Goal: Check status: Check status

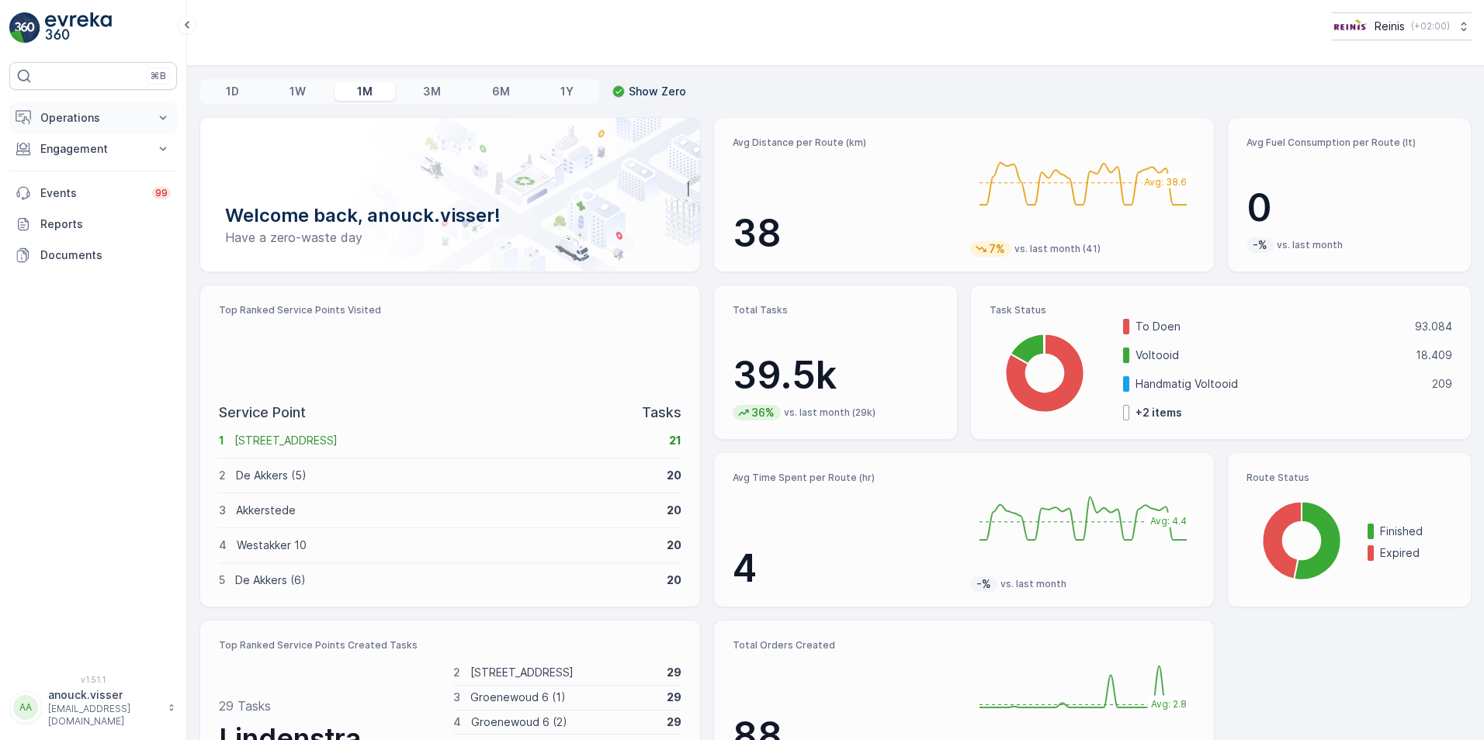
click at [123, 120] on p "Operations" at bounding box center [93, 118] width 106 height 16
click at [79, 255] on p "Engagement" at bounding box center [93, 258] width 106 height 16
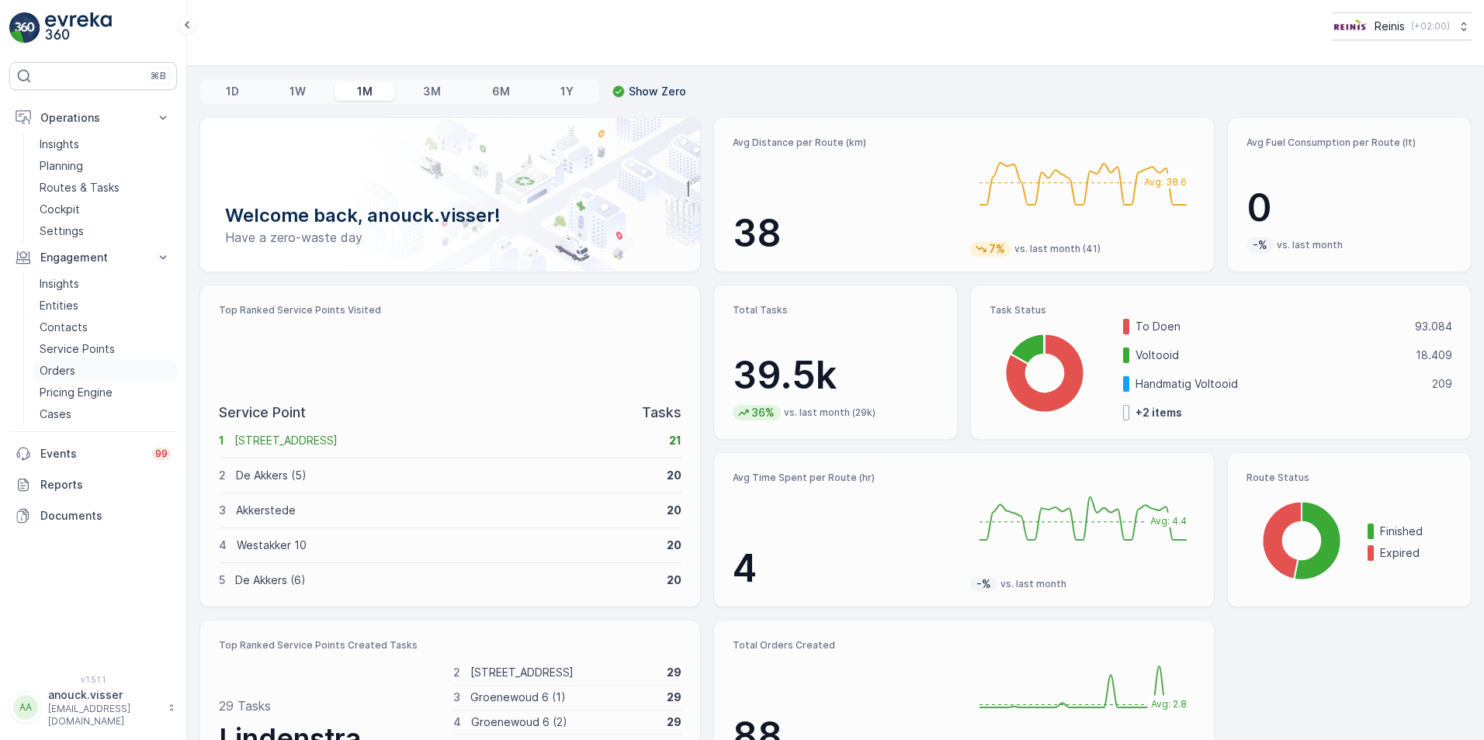
click at [65, 376] on p "Orders" at bounding box center [58, 371] width 36 height 16
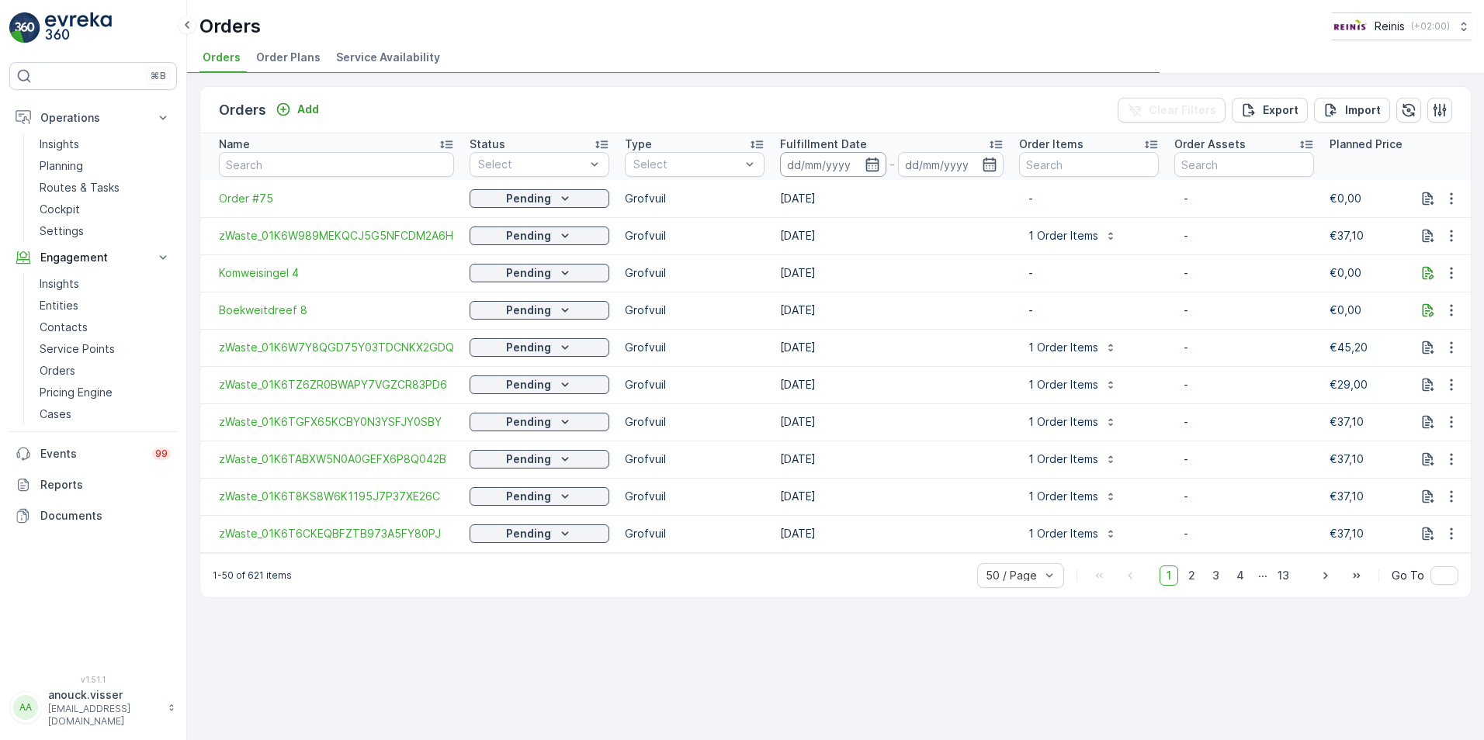
click at [841, 166] on input at bounding box center [833, 164] width 106 height 25
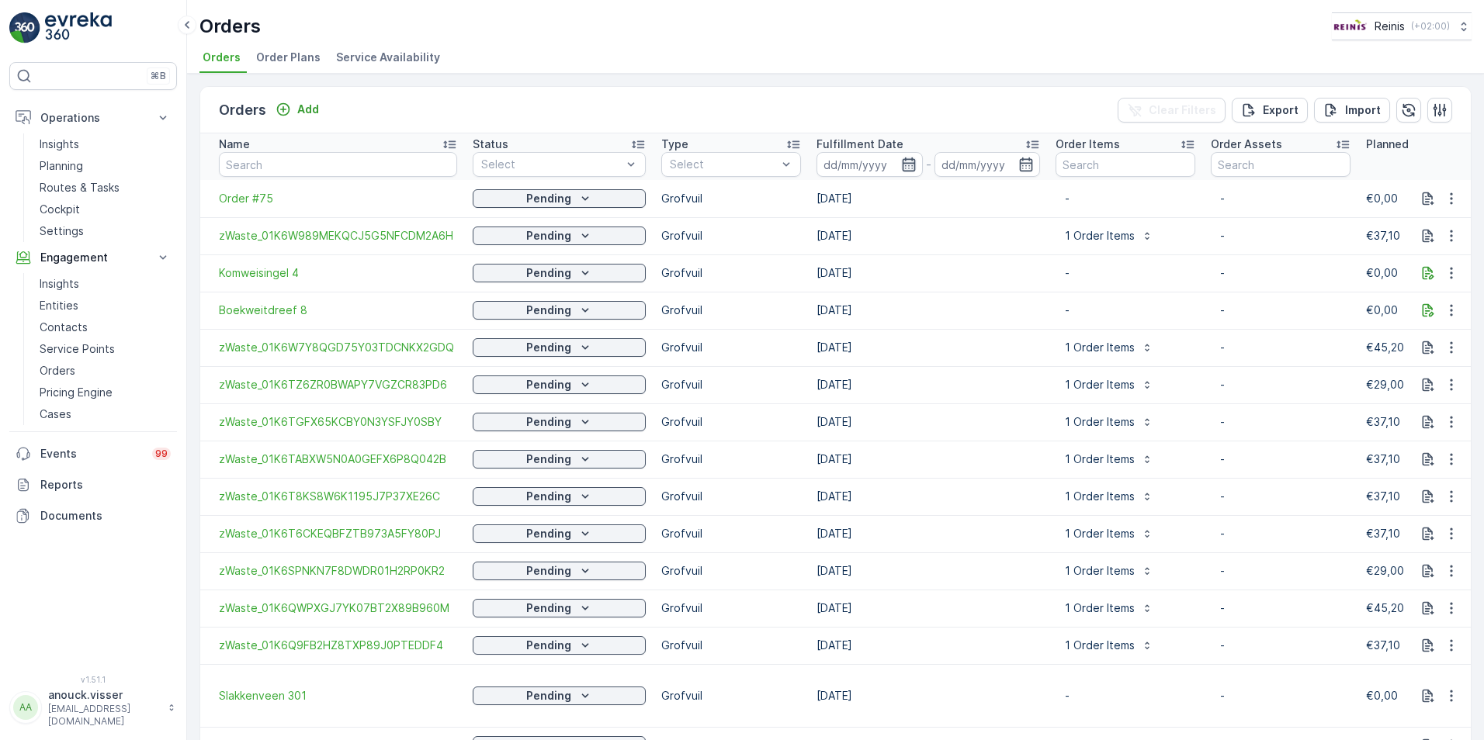
click at [901, 165] on icon "button" at bounding box center [909, 165] width 16 height 16
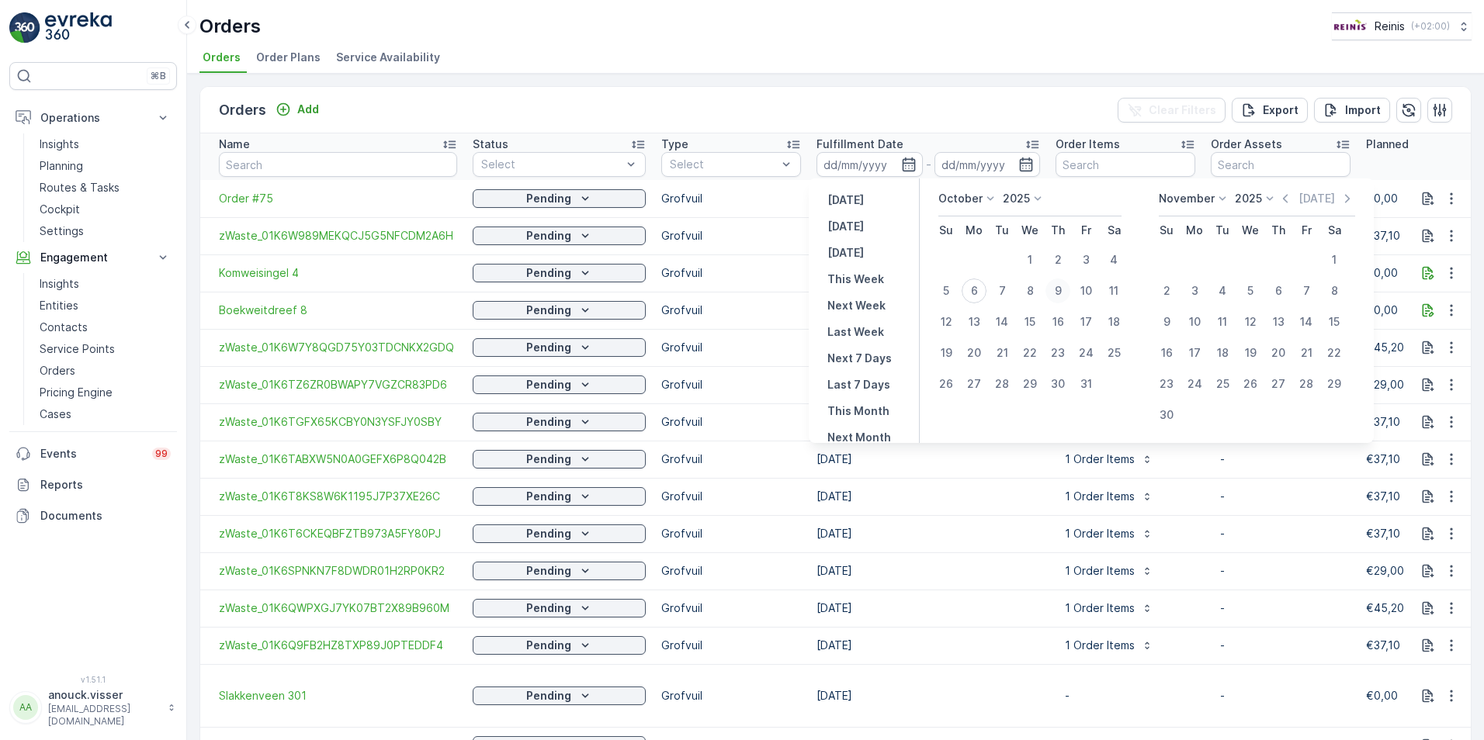
click at [1065, 297] on div "9" at bounding box center [1057, 291] width 25 height 25
type input "[DATE]"
click at [1065, 297] on div "9" at bounding box center [1057, 291] width 25 height 25
type input "[DATE]"
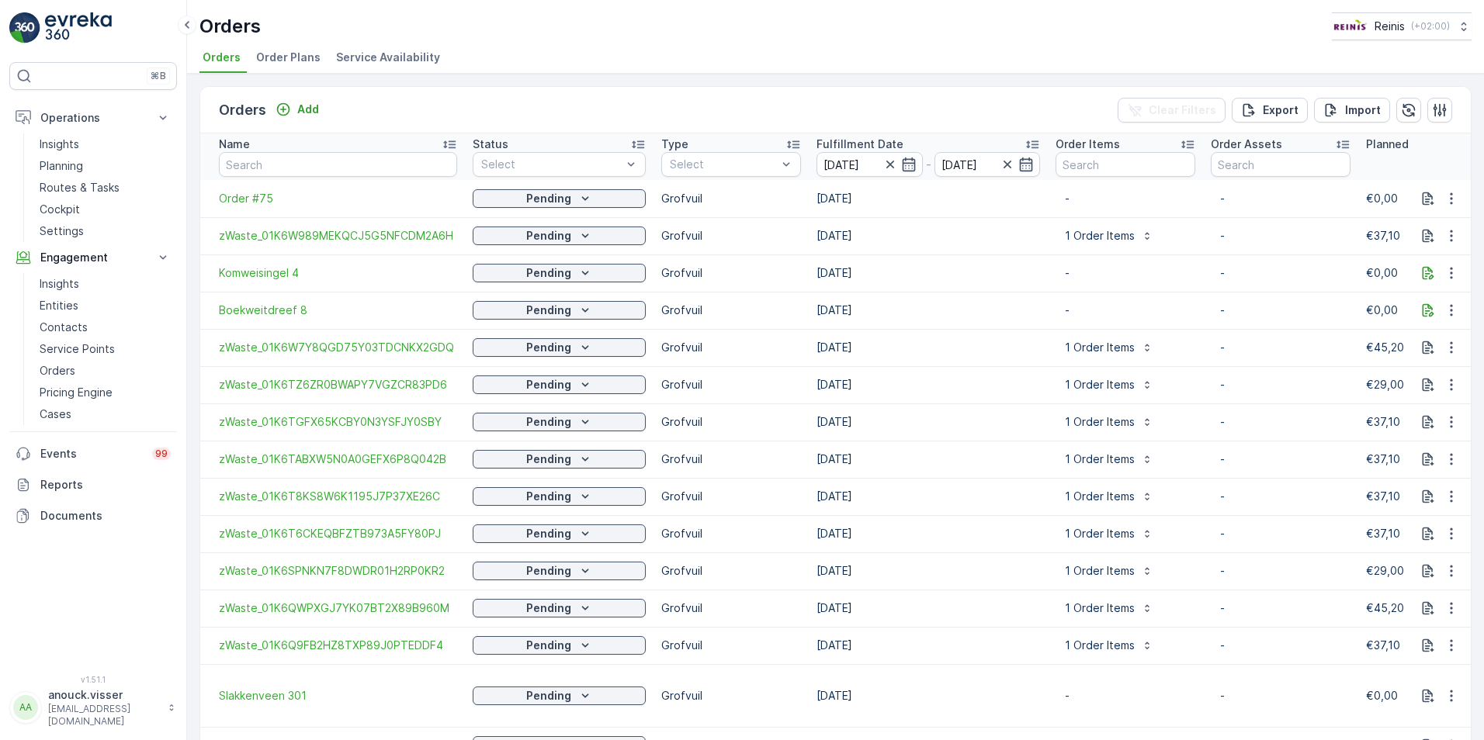
click at [977, 124] on div "Orders Add Clear Filters Export Import" at bounding box center [835, 110] width 1270 height 47
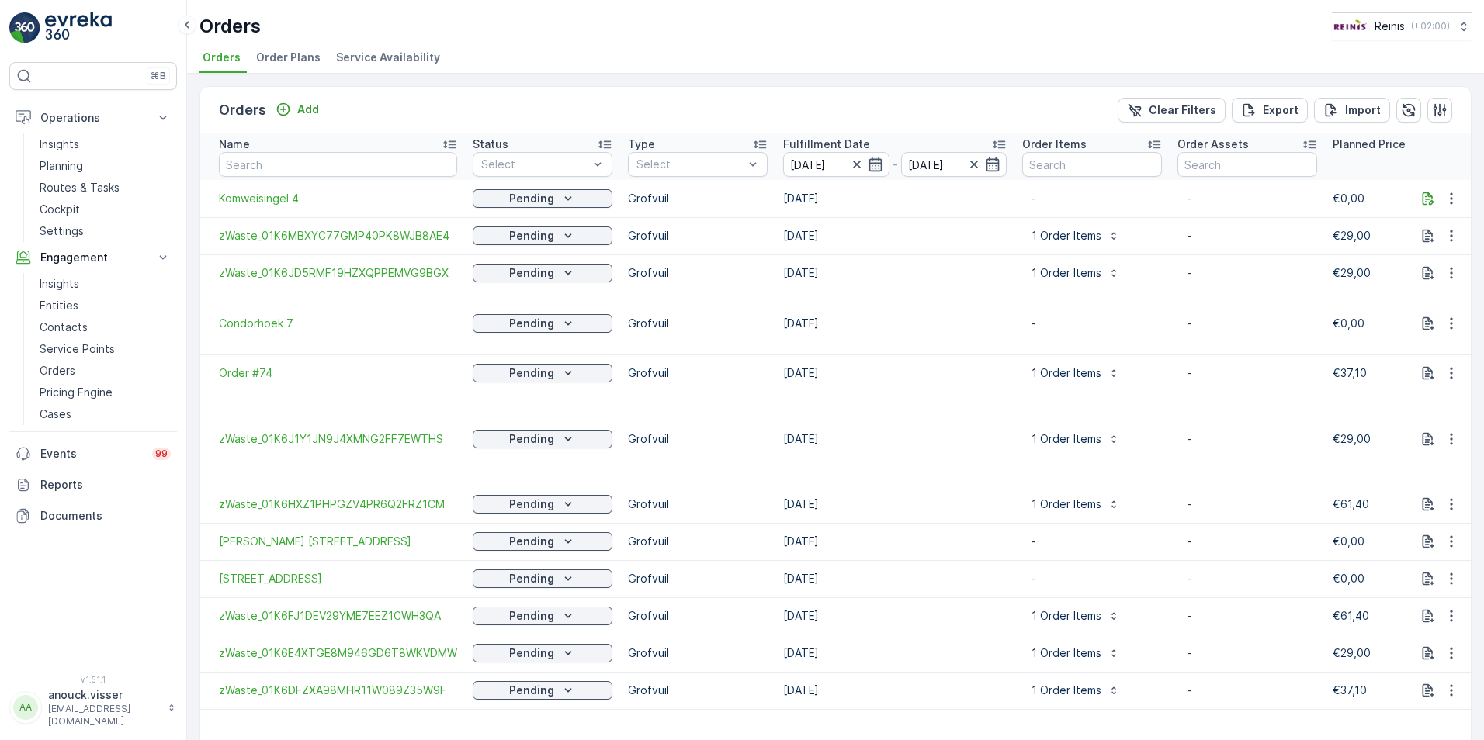
click at [874, 166] on icon "button" at bounding box center [875, 165] width 16 height 16
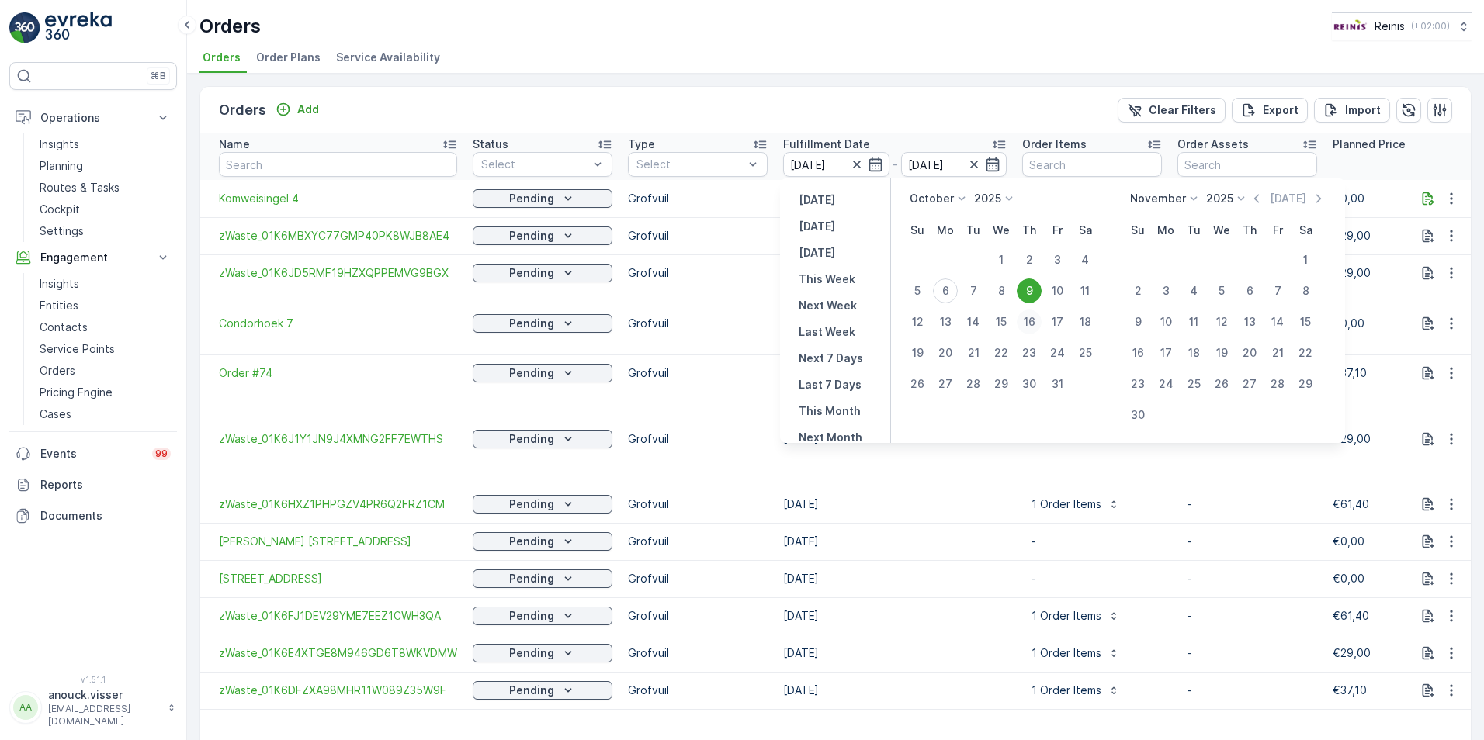
click at [1033, 320] on div "16" at bounding box center [1028, 322] width 25 height 25
type input "[DATE]"
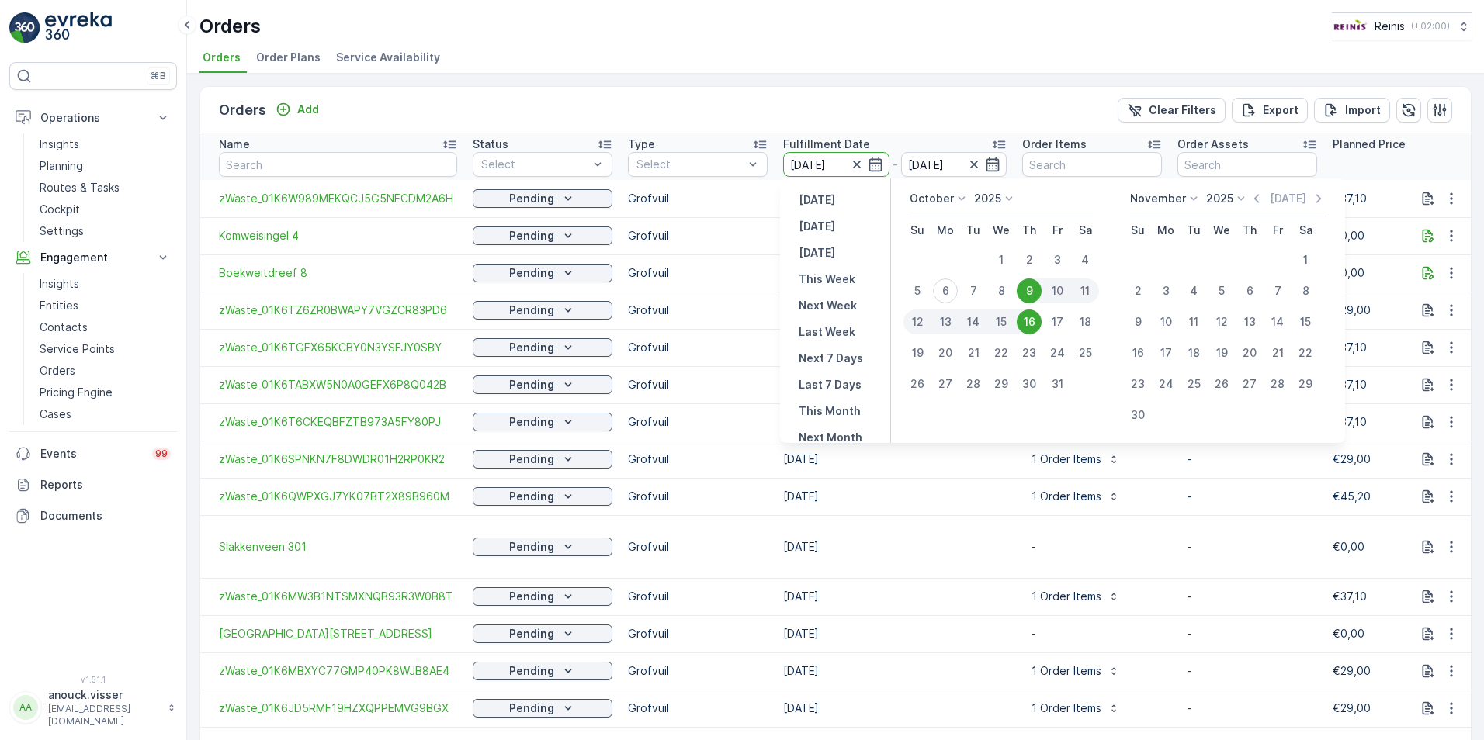
click at [1030, 317] on div "16" at bounding box center [1028, 322] width 25 height 25
type input "[DATE]"
click at [1030, 317] on div "16" at bounding box center [1028, 322] width 25 height 25
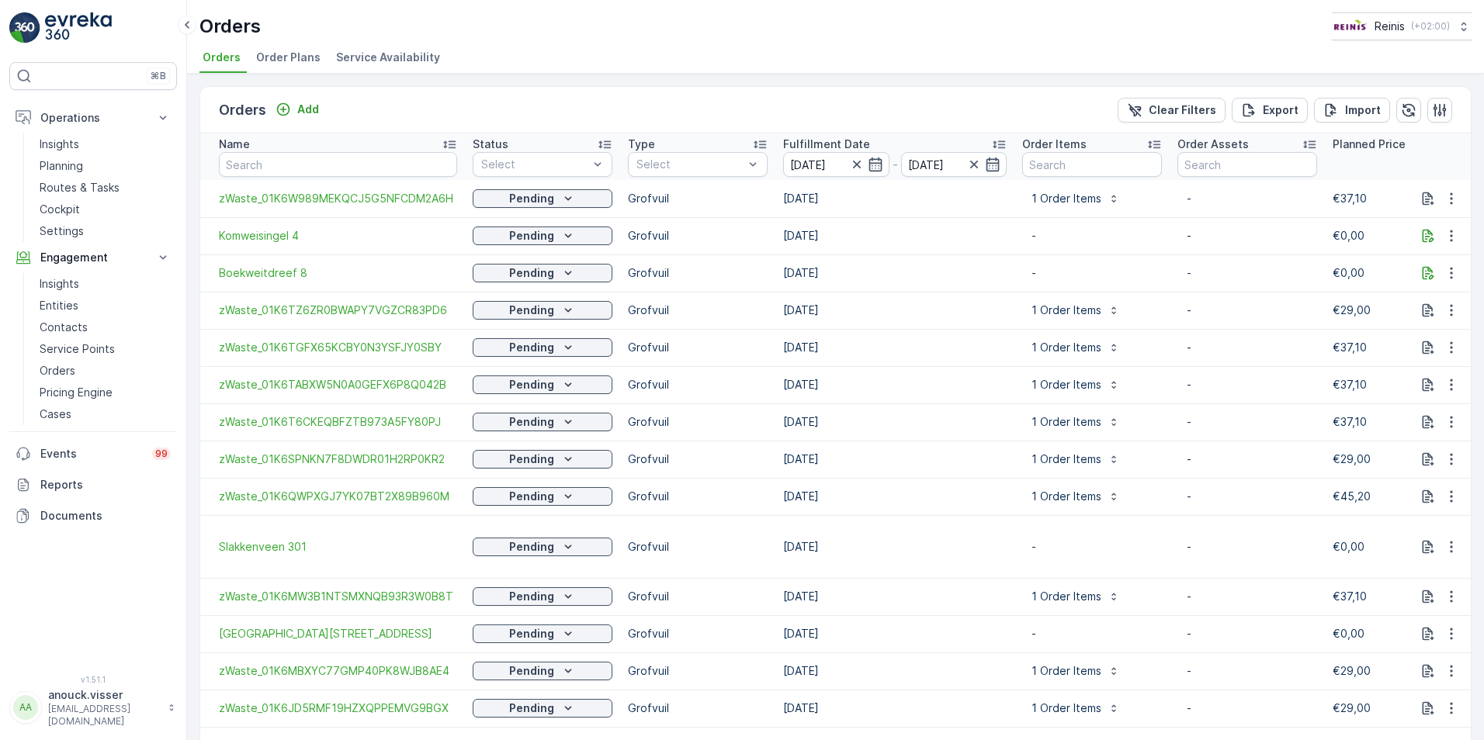
click at [934, 103] on div "Orders Add Clear Filters Export Import" at bounding box center [835, 110] width 1270 height 47
